Goal: Task Accomplishment & Management: Manage account settings

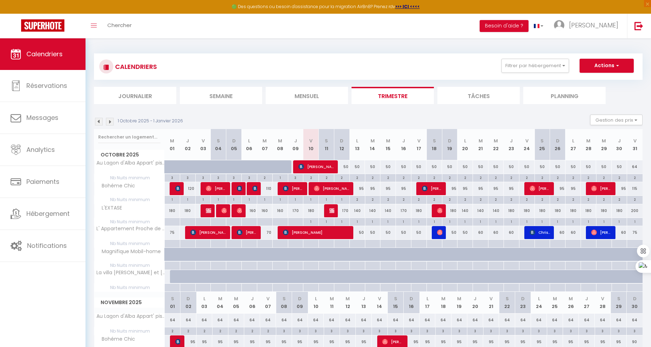
click at [311, 210] on div "180" at bounding box center [310, 210] width 15 height 13
type input "180"
type input "Ven 10 Octobre 2025"
type input "Sam 11 Octobre 2025"
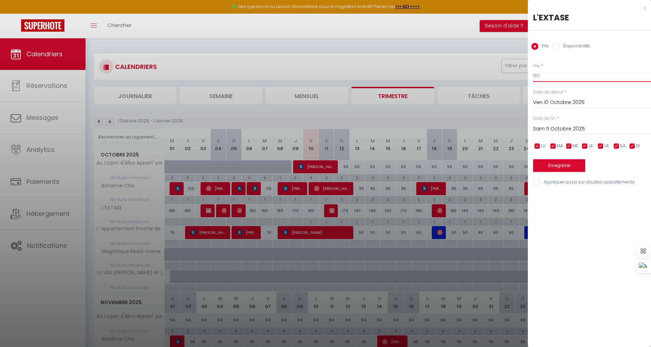
click at [584, 80] on input "180" at bounding box center [592, 75] width 118 height 13
type input "165"
click at [566, 167] on button "Enregistrer" at bounding box center [559, 165] width 52 height 13
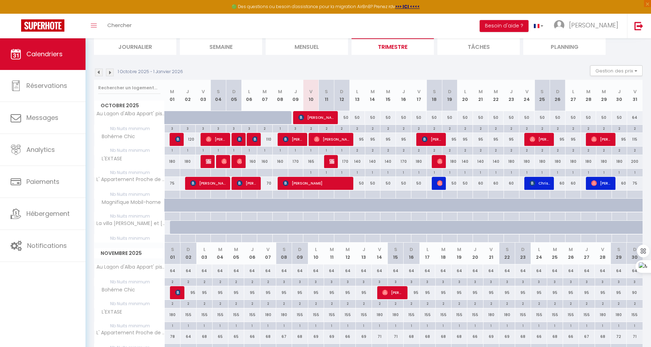
scroll to position [78, 0]
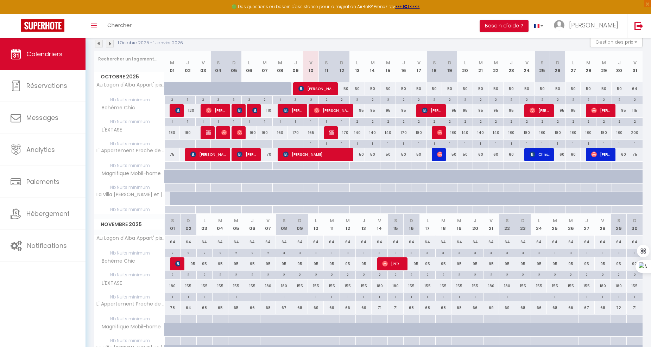
click at [155, 265] on th "Bohéme Chic" at bounding box center [129, 263] width 70 height 13
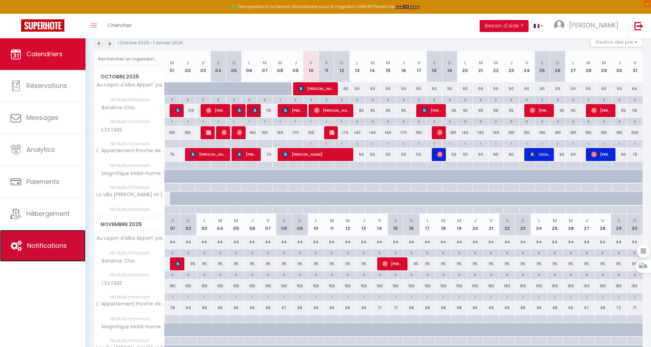
click at [37, 244] on span "Notifications" at bounding box center [47, 245] width 40 height 9
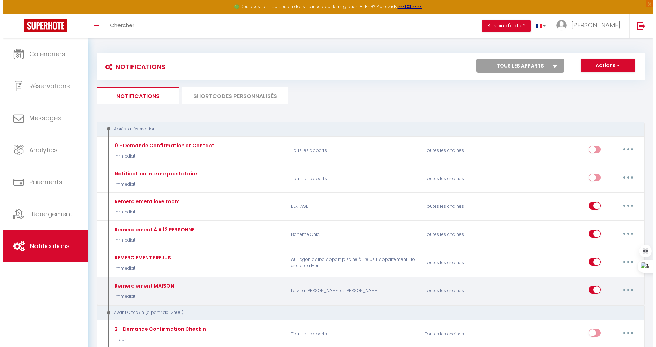
scroll to position [156, 0]
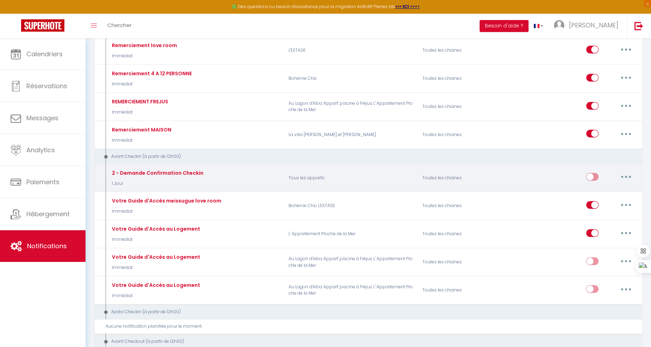
click at [620, 178] on button "button" at bounding box center [626, 176] width 20 height 11
click at [593, 192] on link "Editer" at bounding box center [607, 193] width 52 height 12
type input "2 - Demande Confirmation Checkin"
select select "1 Jour"
select select "if_booking_is_paid"
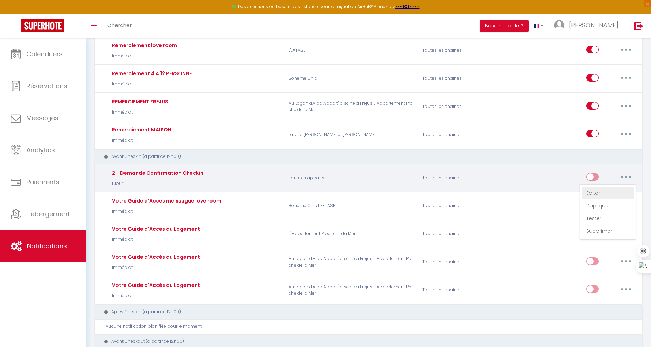
checkbox input "true"
checkbox input "false"
radio input "true"
type input "Procédure pour le checkin - [RENTAL:NAME]"
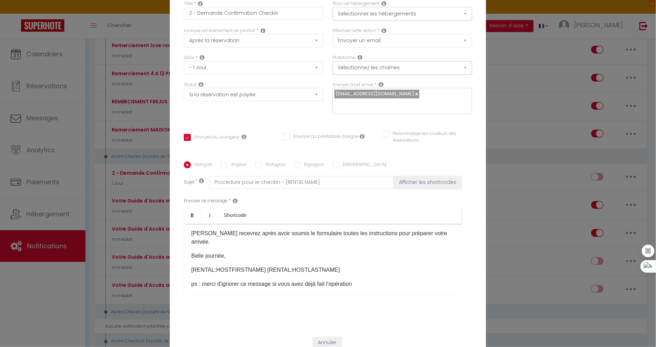
scroll to position [39, 0]
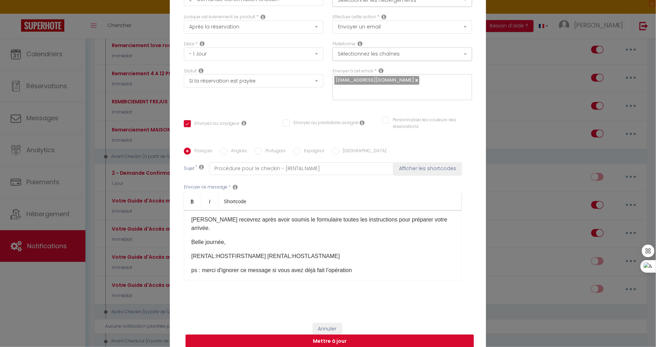
click at [543, 41] on div "Modifier la notification × Titre * 2 - Demande Confirmation Checkin Pour cet hé…" at bounding box center [328, 173] width 656 height 347
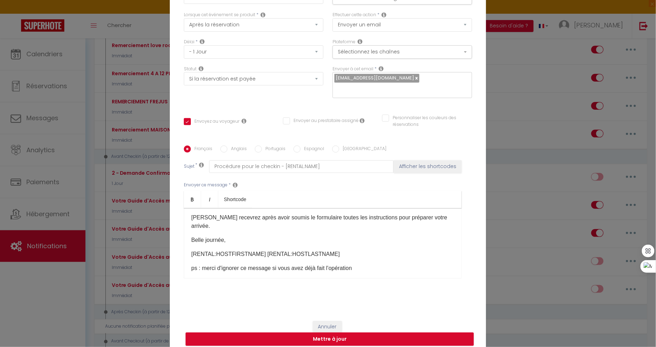
scroll to position [41, 0]
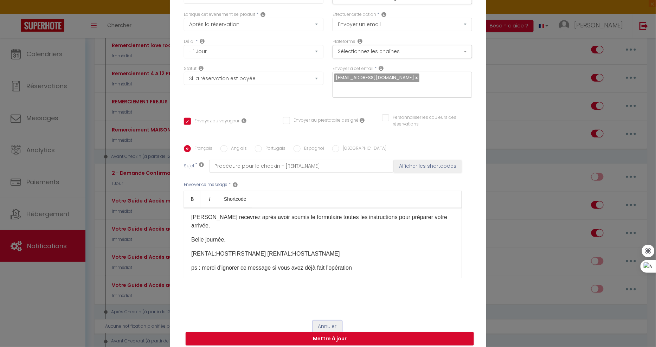
click at [329, 322] on button "Annuler" at bounding box center [327, 327] width 29 height 12
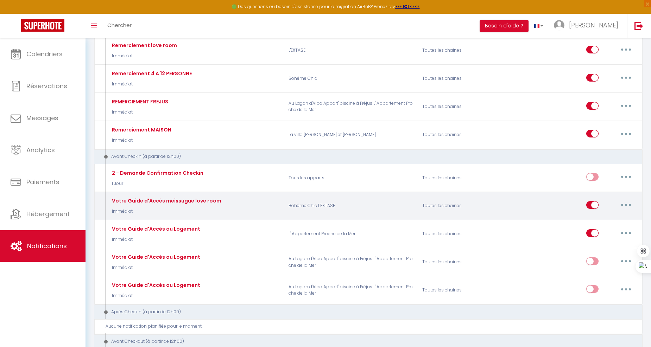
click at [626, 205] on button "button" at bounding box center [626, 204] width 20 height 11
click at [600, 222] on link "Editer" at bounding box center [607, 221] width 52 height 12
type input "Votre Guide d'Accès meissugue love room"
select select "Immédiat"
checkbox input "true"
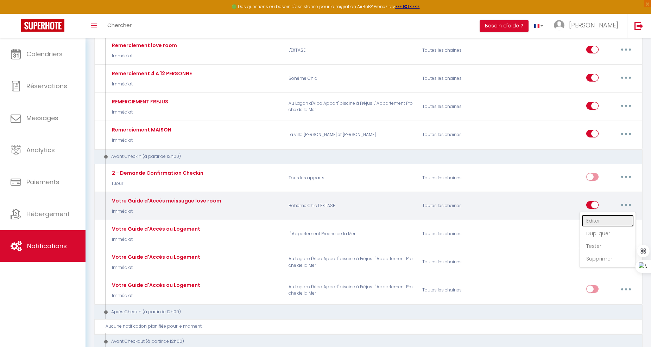
checkbox input "false"
type input "Lien guide d'arriver"
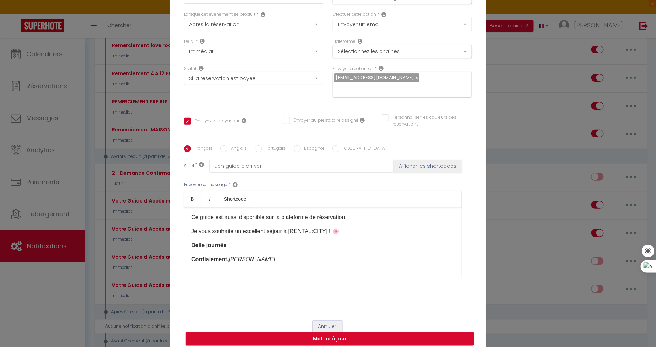
click at [322, 321] on button "Annuler" at bounding box center [327, 327] width 29 height 12
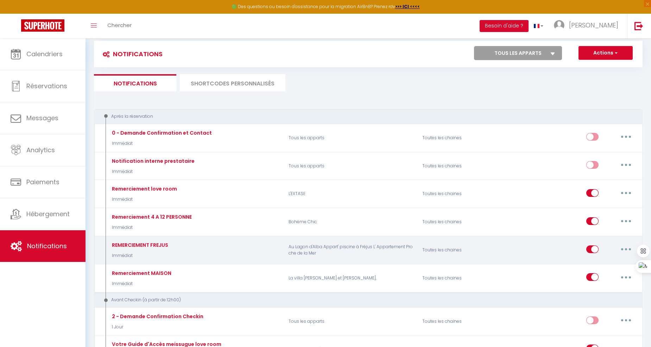
scroll to position [0, 0]
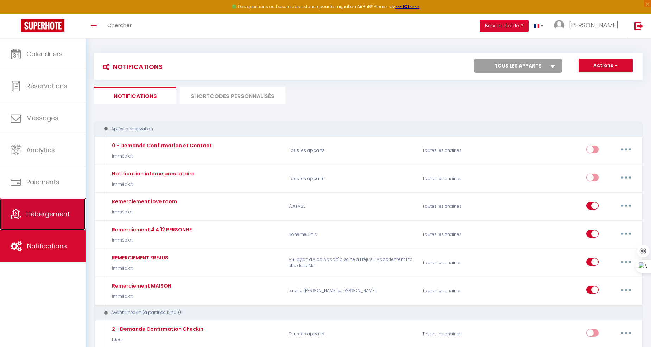
click at [64, 225] on link "Hébergement" at bounding box center [42, 214] width 85 height 32
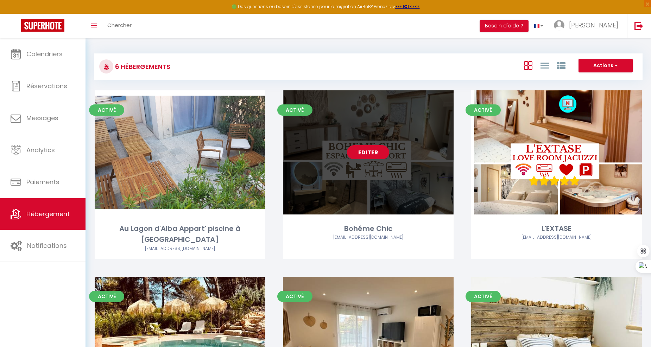
click at [381, 157] on link "Editer" at bounding box center [368, 152] width 42 height 14
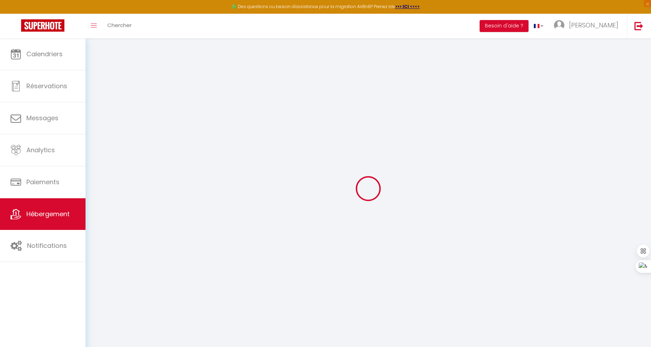
select select "+ 20 %"
select select "+ 25 %"
select select "+ 18 %"
select select "4893-959548673854319907"
select select
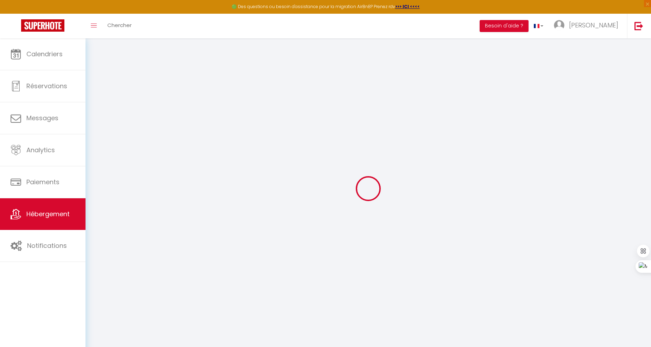
checkbox input "false"
select select "well_reviewed_guests"
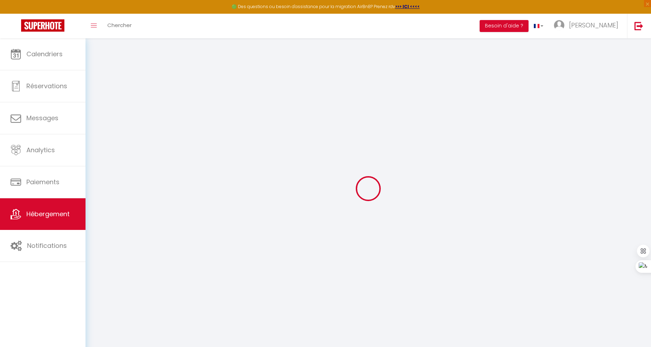
select select "EUR"
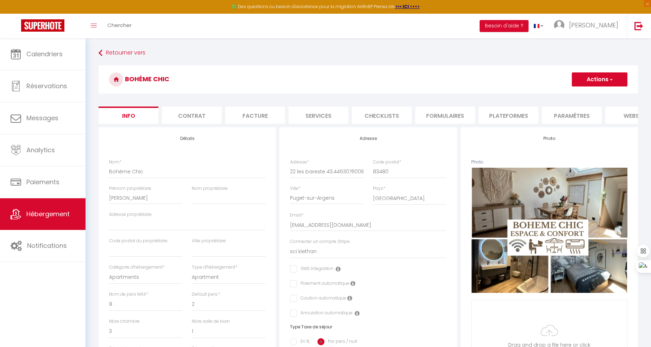
click at [449, 117] on li "Formulaires" at bounding box center [445, 115] width 60 height 17
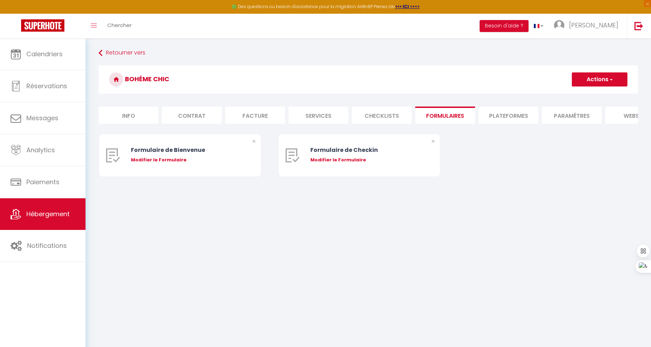
click at [502, 119] on li "Plateformes" at bounding box center [508, 115] width 60 height 17
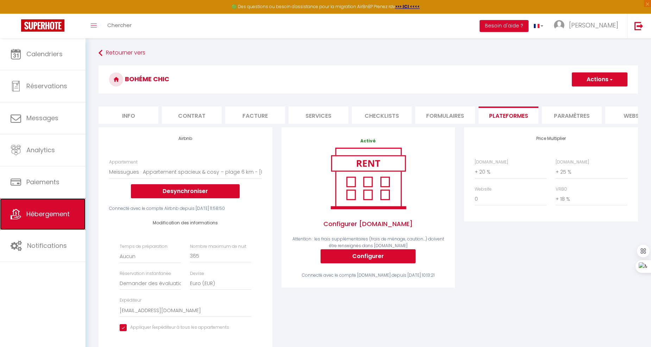
click at [54, 204] on link "Hébergement" at bounding box center [42, 214] width 85 height 32
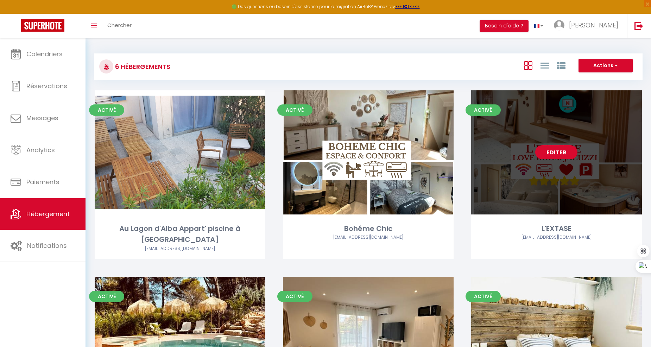
click at [555, 155] on link "Editer" at bounding box center [556, 152] width 42 height 14
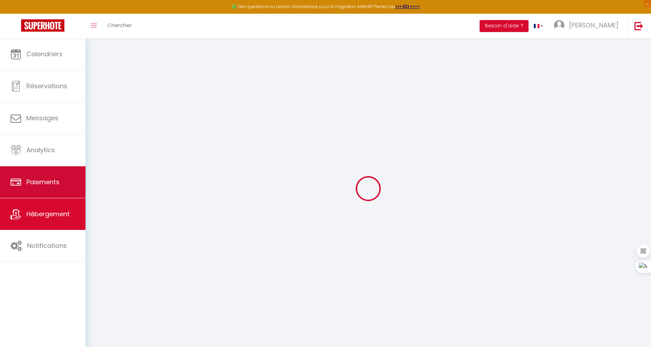
select select "4893-1074489611326991225"
select select "+ 18 %"
select select "+ 22 %"
select select "+ 20 %"
select select
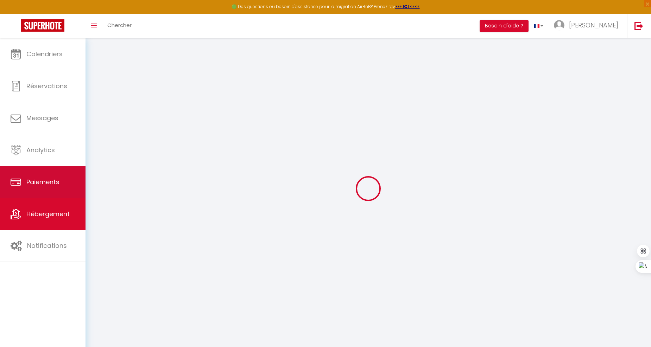
checkbox input "false"
select select "EUR"
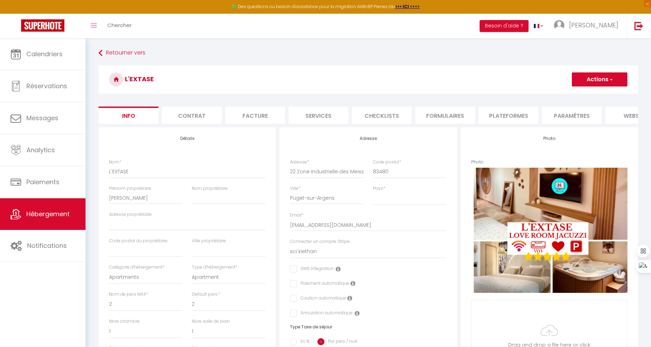
click at [571, 115] on li "Paramètres" at bounding box center [572, 115] width 60 height 17
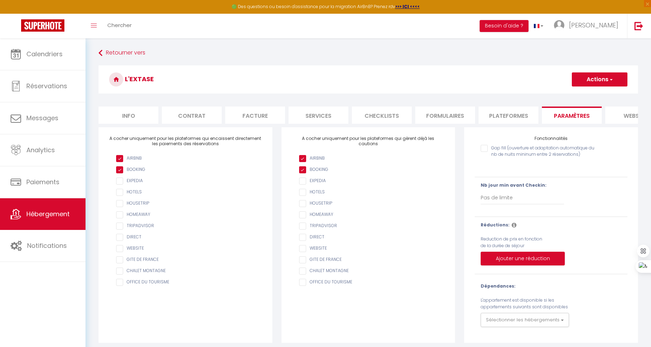
click at [502, 116] on li "Plateformes" at bounding box center [508, 115] width 60 height 17
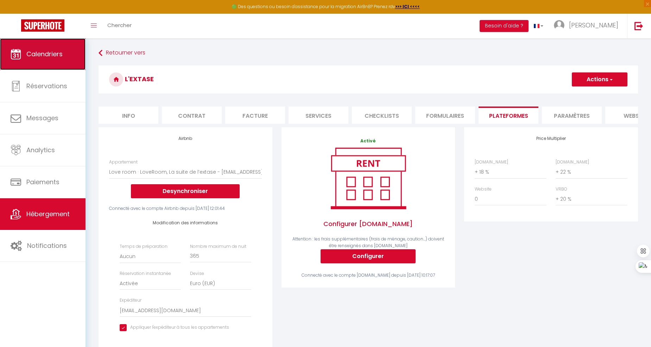
click at [45, 63] on link "Calendriers" at bounding box center [42, 54] width 85 height 32
